Goal: Task Accomplishment & Management: Manage account settings

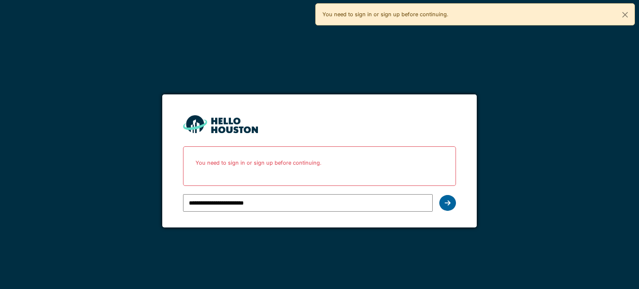
click at [451, 207] on div at bounding box center [447, 203] width 17 height 16
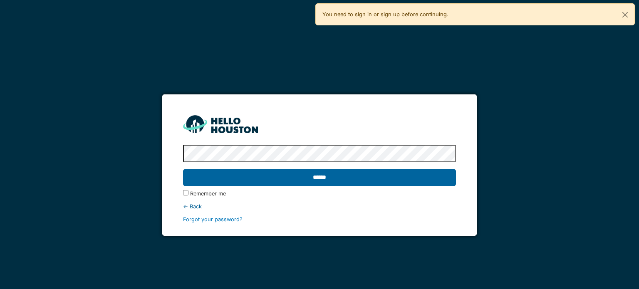
click at [368, 178] on input "******" at bounding box center [319, 177] width 272 height 17
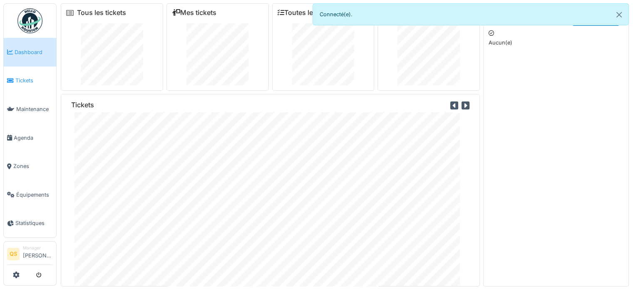
click at [13, 73] on link "Tickets" at bounding box center [30, 81] width 52 height 29
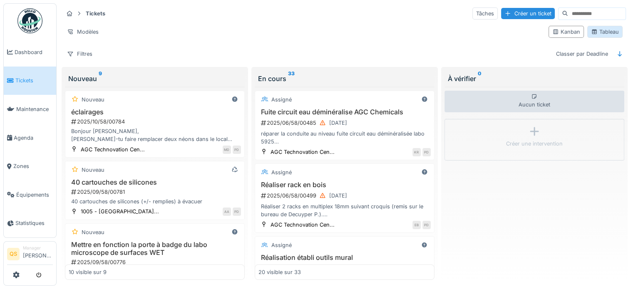
click at [601, 31] on div "Tableau" at bounding box center [605, 32] width 28 height 8
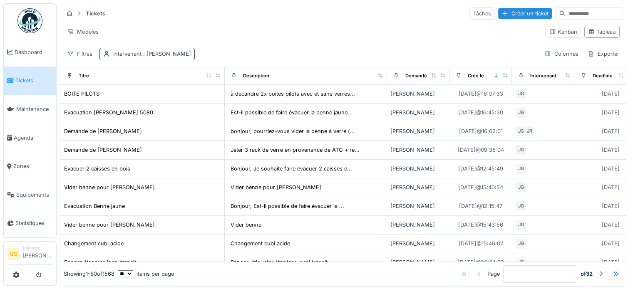
click at [162, 52] on span ": Joël Ghysels" at bounding box center [166, 54] width 50 height 6
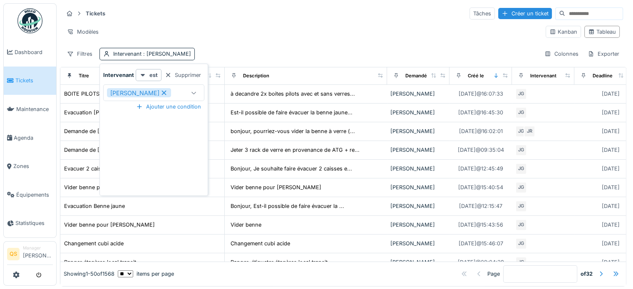
click at [160, 93] on icon at bounding box center [163, 93] width 7 height 6
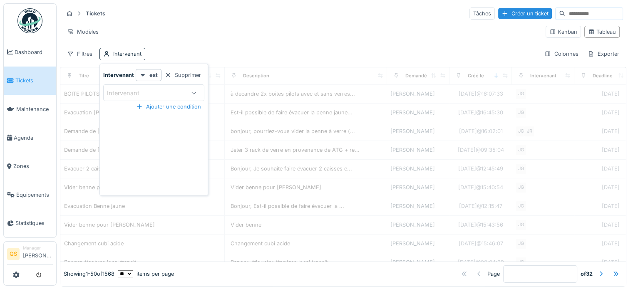
click at [173, 47] on div "Tickets Tâches Créer un ticket Modèles Kanban Tableau Filtres Intervenant Colon…" at bounding box center [343, 33] width 566 height 60
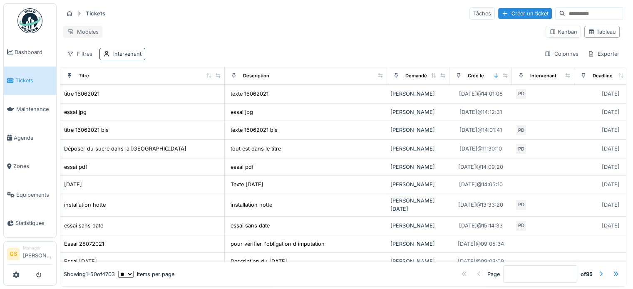
click at [95, 26] on div "Modèles" at bounding box center [82, 32] width 39 height 12
click at [129, 29] on div "Modèles" at bounding box center [301, 32] width 476 height 12
click at [565, 11] on input at bounding box center [593, 14] width 57 height 12
paste input "**********"
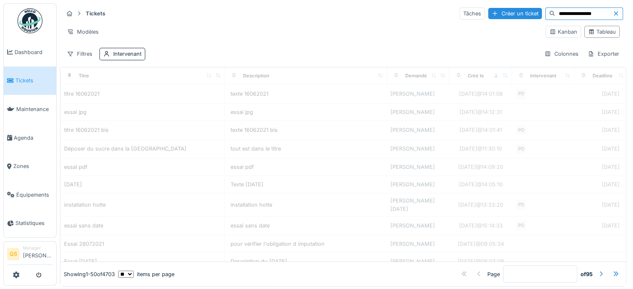
type input "**********"
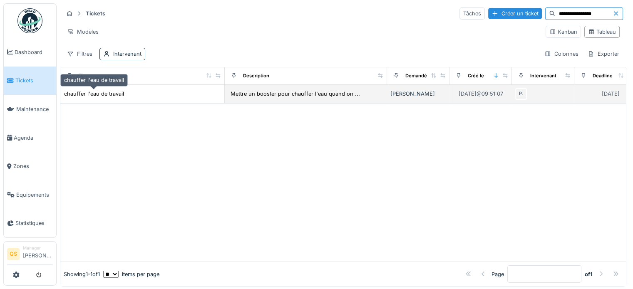
click at [105, 93] on div "chauffer l'eau de travail" at bounding box center [94, 94] width 60 height 8
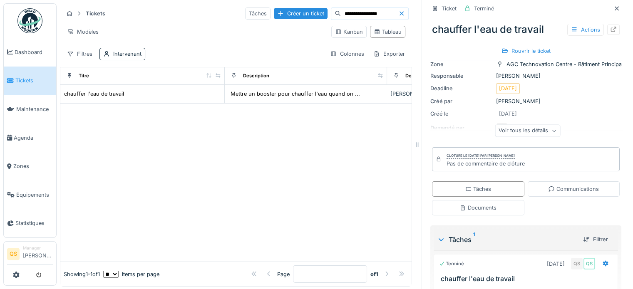
scroll to position [42, 0]
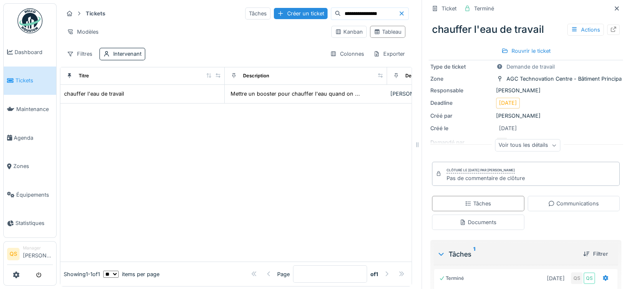
click at [529, 144] on div "Voir tous les détails" at bounding box center [527, 145] width 65 height 12
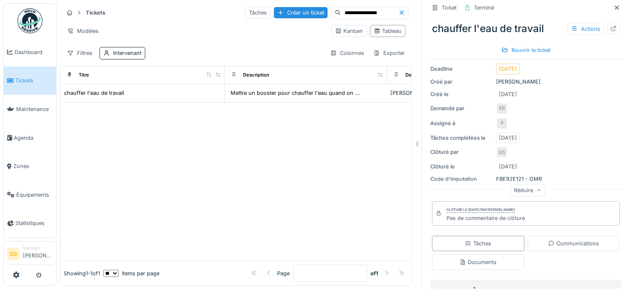
scroll to position [0, 0]
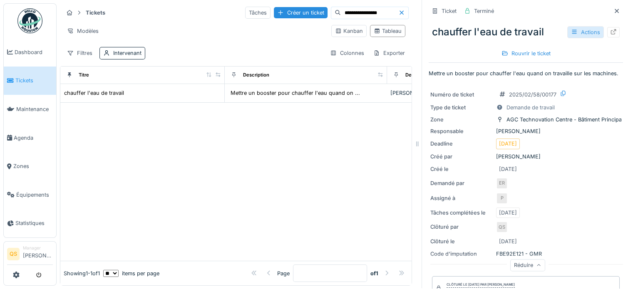
click at [582, 26] on div "Actions" at bounding box center [585, 32] width 37 height 12
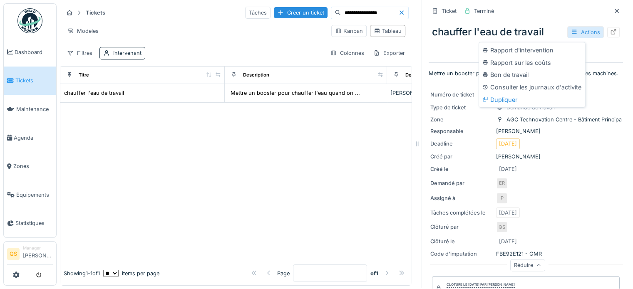
click at [580, 26] on div "Actions" at bounding box center [585, 32] width 37 height 12
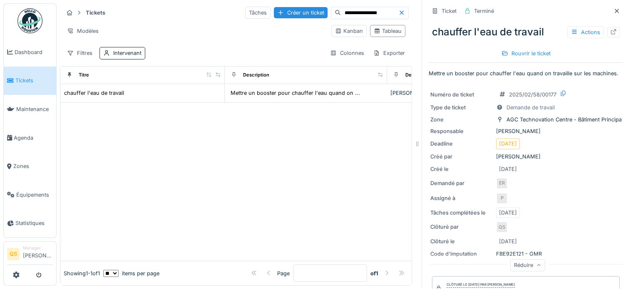
click at [610, 28] on div at bounding box center [613, 32] width 7 height 8
click at [30, 77] on span "Tickets" at bounding box center [33, 81] width 37 height 8
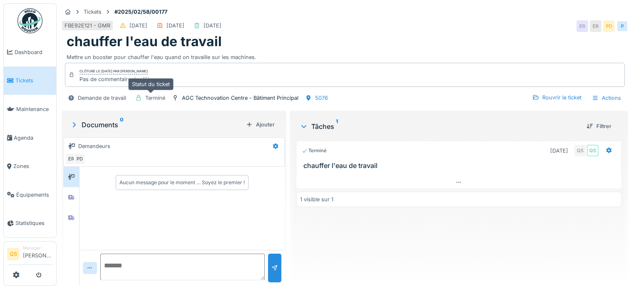
click at [148, 99] on div "Terminé" at bounding box center [155, 98] width 20 height 8
drag, startPoint x: 139, startPoint y: 99, endPoint x: 130, endPoint y: 116, distance: 18.8
click at [130, 116] on div "Documents 0 Ajouter" at bounding box center [174, 125] width 215 height 18
click at [553, 100] on div "Rouvrir le ticket" at bounding box center [557, 97] width 56 height 11
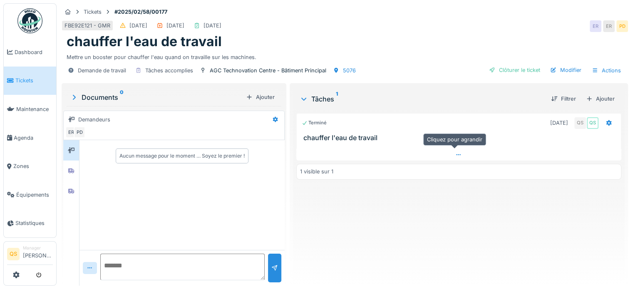
click at [455, 155] on icon at bounding box center [458, 154] width 7 height 5
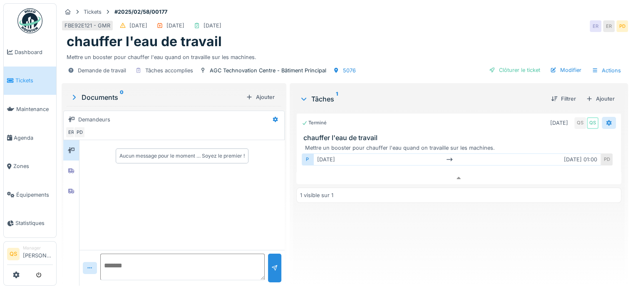
click at [606, 117] on div at bounding box center [609, 123] width 14 height 12
click at [559, 150] on div "Rouvrir" at bounding box center [565, 153] width 72 height 12
